Goal: Transaction & Acquisition: Book appointment/travel/reservation

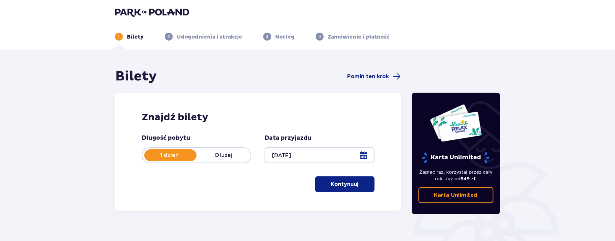
scroll to position [35, 0]
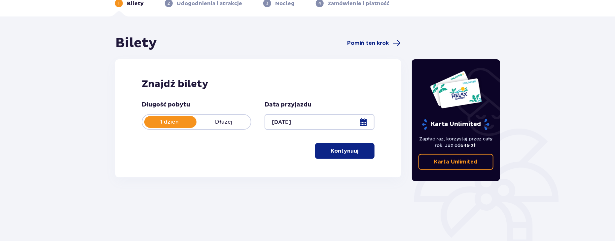
click at [351, 154] on p "Kontynuuj" at bounding box center [345, 151] width 28 height 7
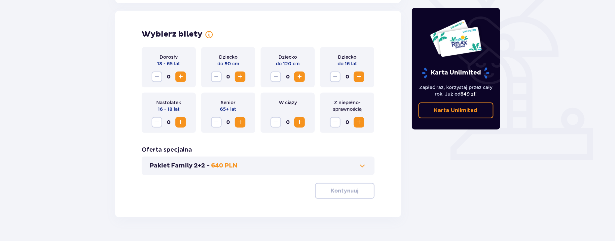
scroll to position [184, 0]
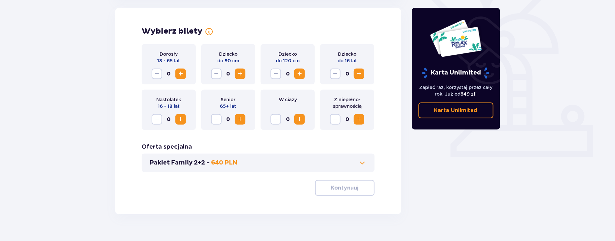
click at [182, 74] on span "Increase" at bounding box center [181, 74] width 8 height 8
click at [297, 74] on span "Increase" at bounding box center [299, 74] width 8 height 8
click at [299, 74] on span "Increase" at bounding box center [299, 74] width 8 height 8
click at [358, 74] on span "Increase" at bounding box center [359, 74] width 8 height 8
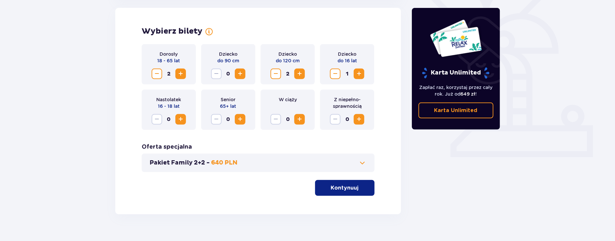
click at [351, 190] on p "Kontynuuj" at bounding box center [345, 188] width 28 height 7
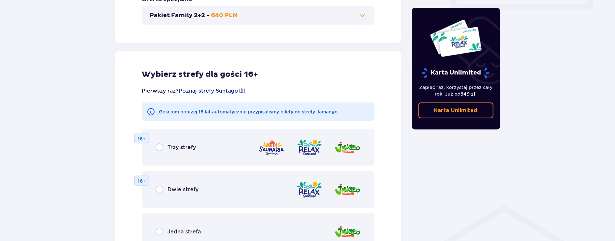
scroll to position [296, 0]
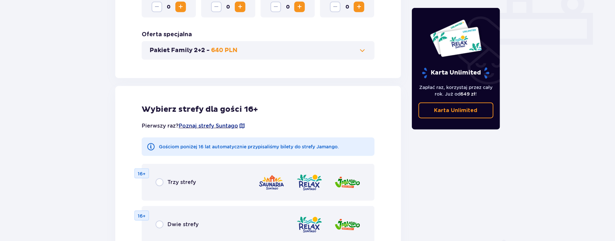
click at [362, 50] on span at bounding box center [363, 51] width 8 height 8
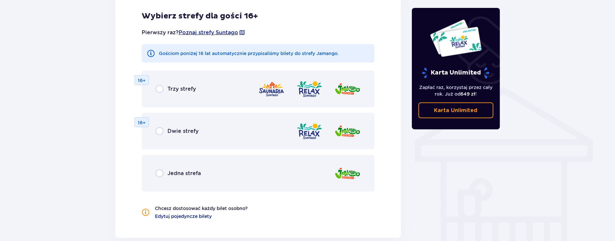
scroll to position [439, 0]
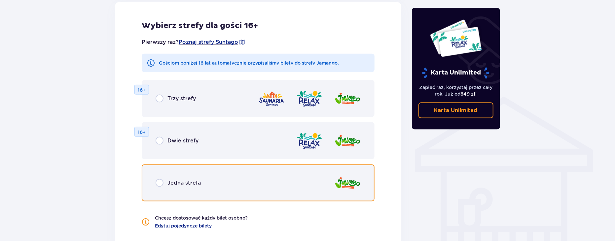
click at [162, 183] on input "radio" at bounding box center [159, 183] width 8 height 8
radio input "true"
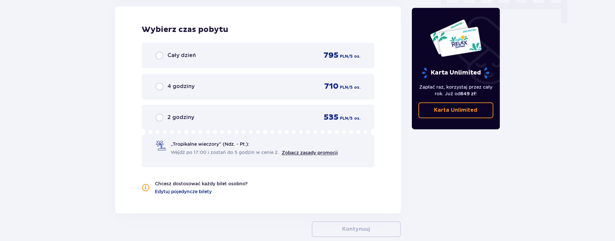
scroll to position [725, 0]
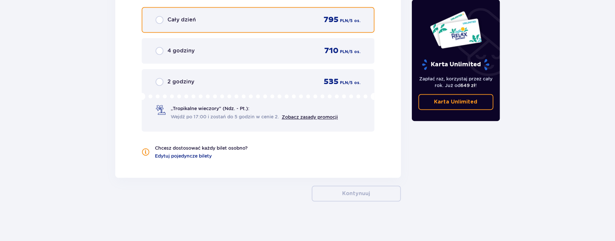
click at [160, 17] on input "radio" at bounding box center [159, 20] width 8 height 8
radio input "true"
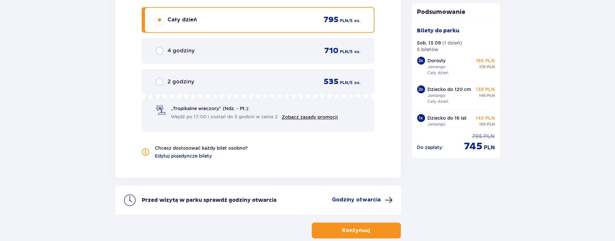
scroll to position [756, 0]
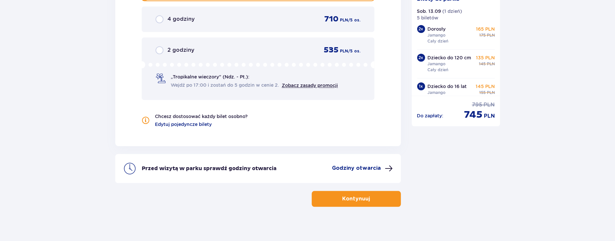
click at [366, 199] on button "Kontynuuj" at bounding box center [356, 199] width 89 height 16
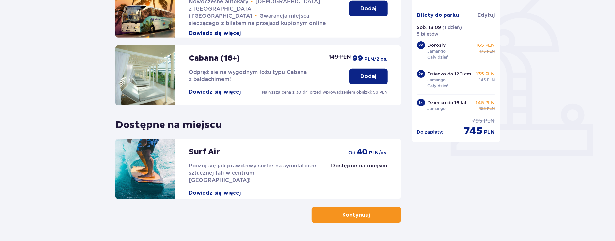
scroll to position [206, 0]
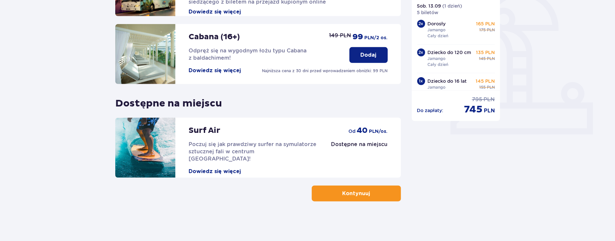
click at [356, 192] on p "Kontynuuj" at bounding box center [356, 193] width 28 height 7
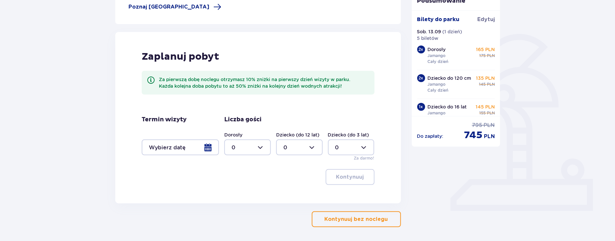
scroll to position [140, 0]
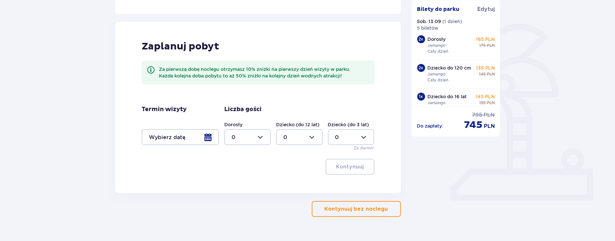
click at [208, 136] on div at bounding box center [180, 137] width 77 height 16
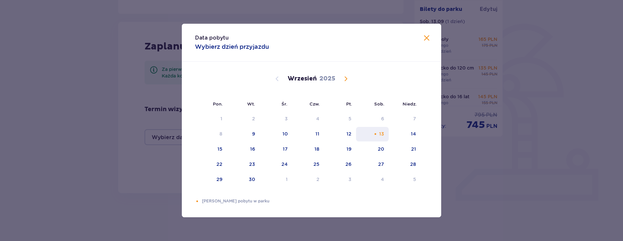
click at [389, 133] on div "13" at bounding box center [372, 134] width 33 height 15
click at [419, 133] on div "14" at bounding box center [405, 134] width 32 height 15
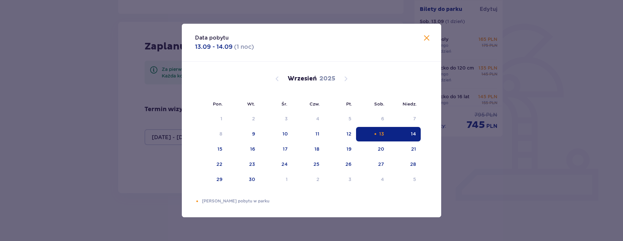
type input "[DATE] - [DATE]"
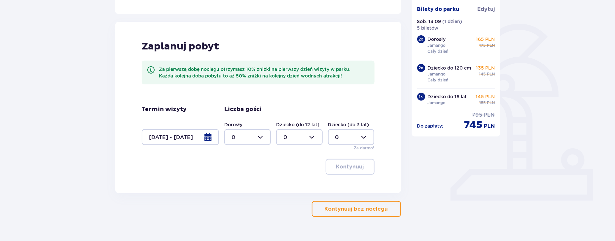
click at [247, 139] on div at bounding box center [247, 137] width 47 height 16
click at [247, 187] on div "2" at bounding box center [247, 185] width 32 height 7
type input "2"
click at [299, 136] on div at bounding box center [299, 137] width 47 height 16
click at [294, 194] on span "3" at bounding box center [299, 199] width 45 height 14
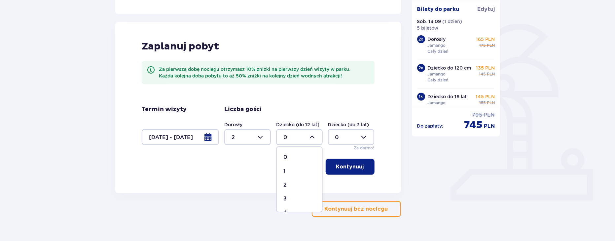
type input "3"
click at [350, 167] on p "Kontynuuj" at bounding box center [350, 166] width 28 height 7
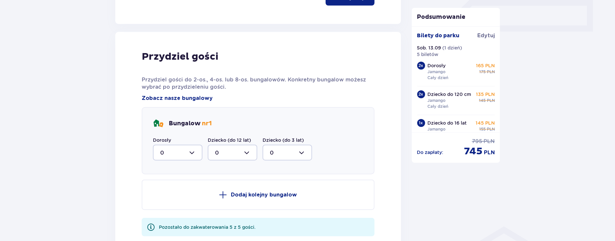
scroll to position [333, 0]
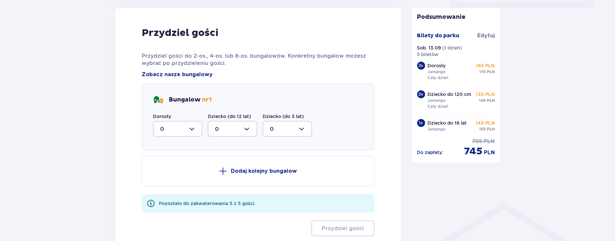
click at [183, 130] on div at bounding box center [178, 129] width 50 height 16
click at [168, 175] on div "2" at bounding box center [177, 176] width 35 height 7
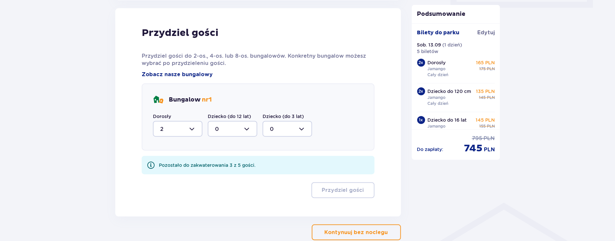
type input "2"
click at [234, 127] on div at bounding box center [233, 129] width 50 height 16
click at [223, 192] on div "3" at bounding box center [232, 190] width 35 height 7
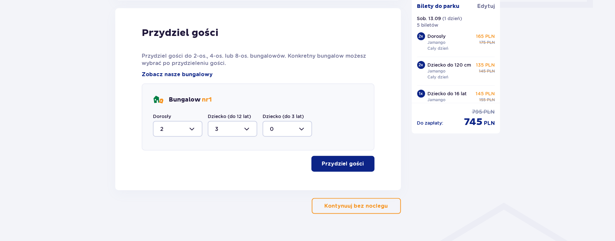
type input "3"
click at [341, 164] on p "Przydziel gości" at bounding box center [343, 163] width 42 height 7
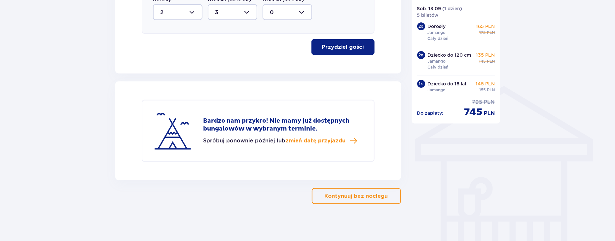
scroll to position [452, 0]
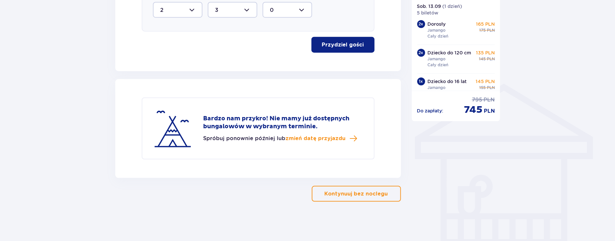
click at [381, 196] on p "Kontynuuj bez noclegu" at bounding box center [356, 193] width 63 height 7
